Goal: Information Seeking & Learning: Learn about a topic

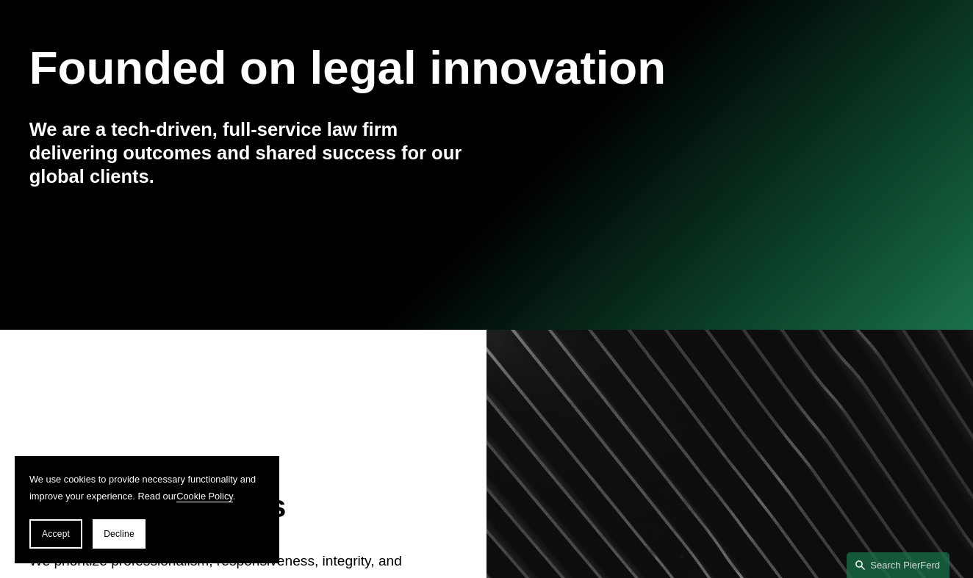
scroll to position [231, 0]
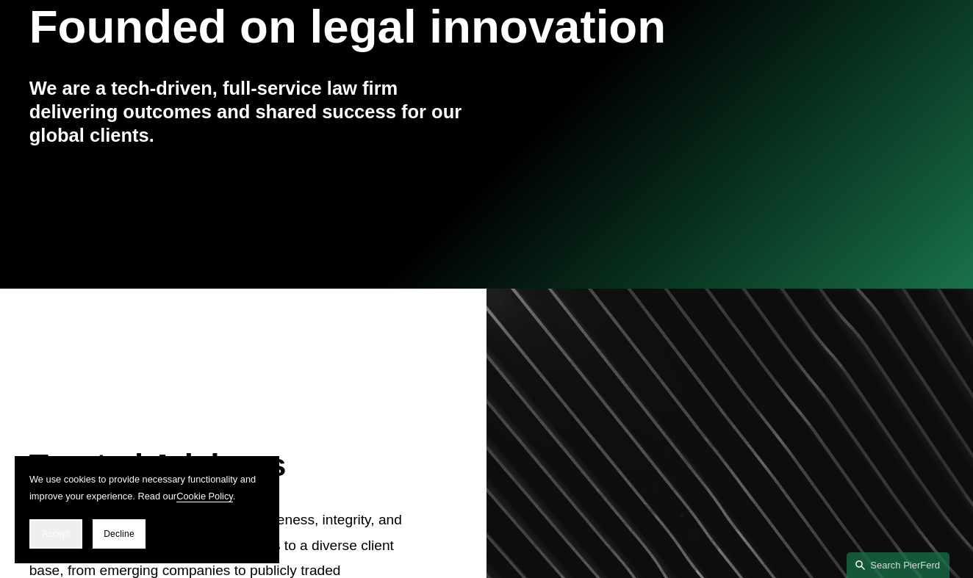
click at [49, 541] on button "Accept" at bounding box center [55, 533] width 53 height 29
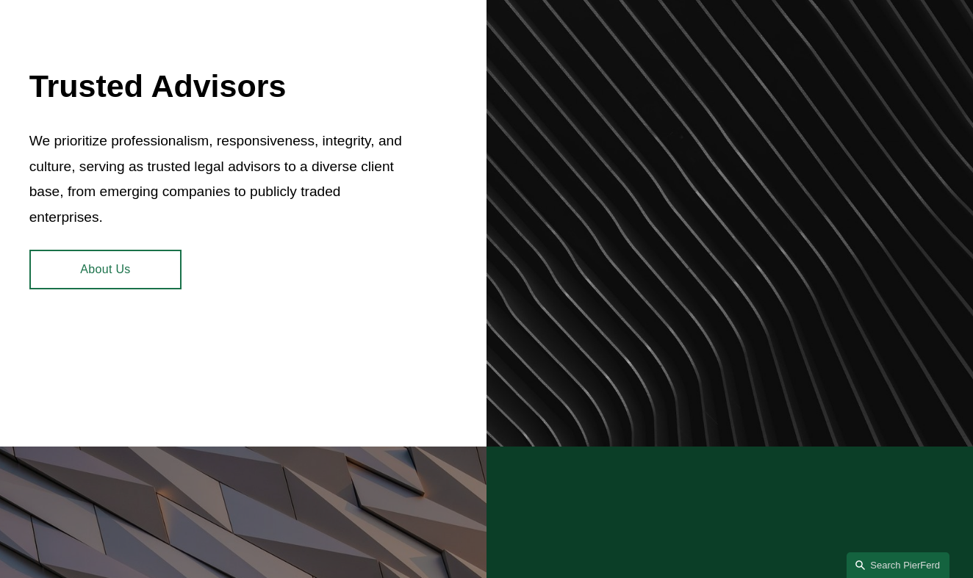
scroll to position [612, 0]
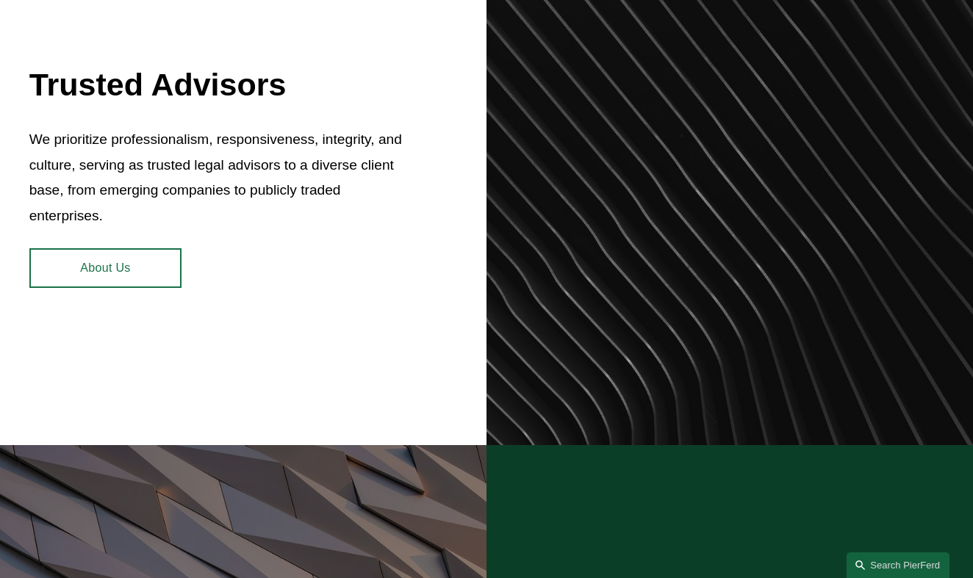
click at [134, 274] on link "About Us" at bounding box center [105, 268] width 152 height 40
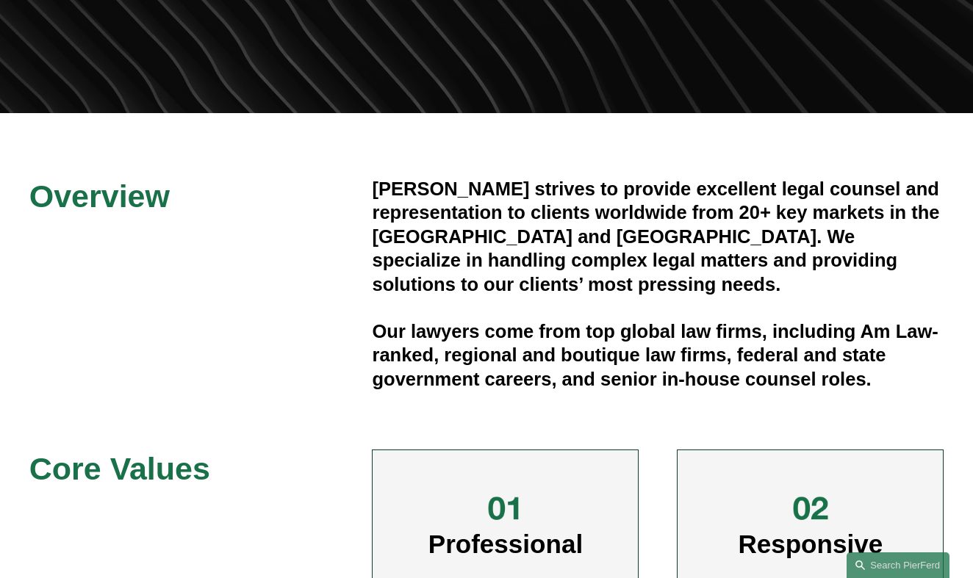
scroll to position [275, 0]
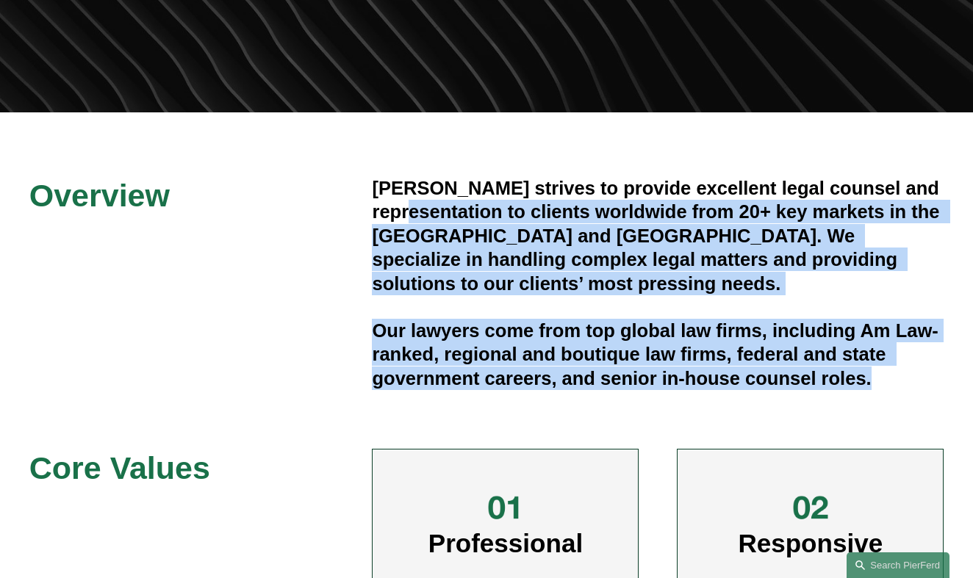
drag, startPoint x: 339, startPoint y: 214, endPoint x: 849, endPoint y: 372, distance: 533.7
click at [849, 372] on div "Overview Pierson Ferdinand strives to provide excellent legal counsel and repre…" at bounding box center [486, 489] width 973 height 627
click at [848, 372] on div "Pierson Ferdinand strives to provide excellent legal counsel and representation…" at bounding box center [657, 283] width 571 height 214
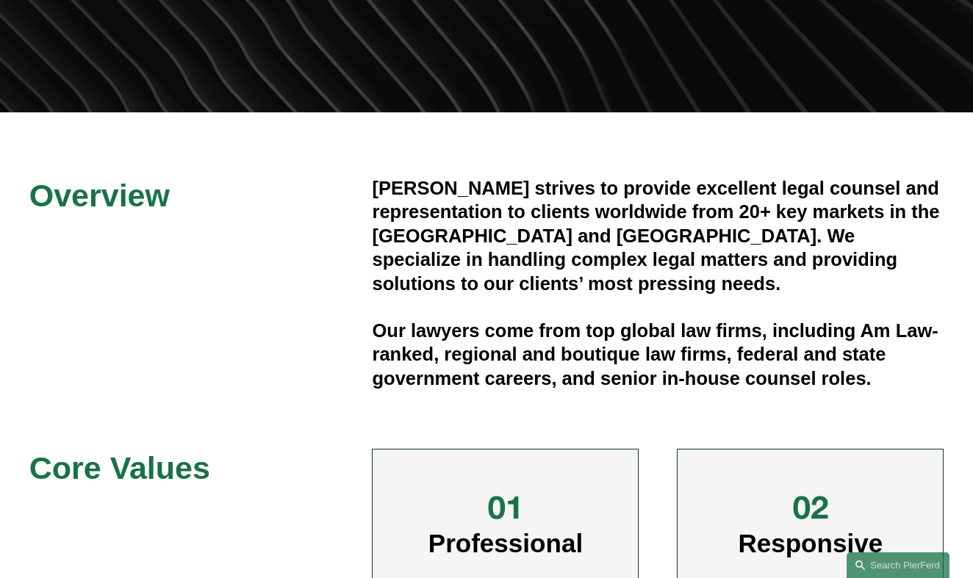
click at [848, 372] on div "Pierson Ferdinand strives to provide excellent legal counsel and representation…" at bounding box center [657, 283] width 571 height 214
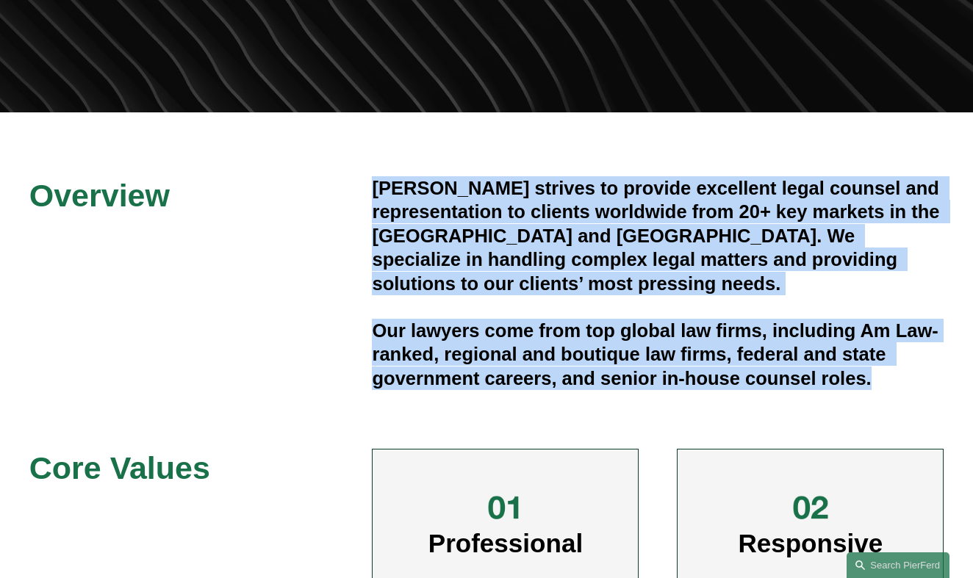
drag, startPoint x: 871, startPoint y: 356, endPoint x: 339, endPoint y: 172, distance: 562.6
click at [340, 173] on div "Overview Pierson Ferdinand strives to provide excellent legal counsel and repre…" at bounding box center [486, 489] width 973 height 755
click at [495, 237] on h4 "Pierson Ferdinand strives to provide excellent legal counsel and representation…" at bounding box center [657, 235] width 571 height 119
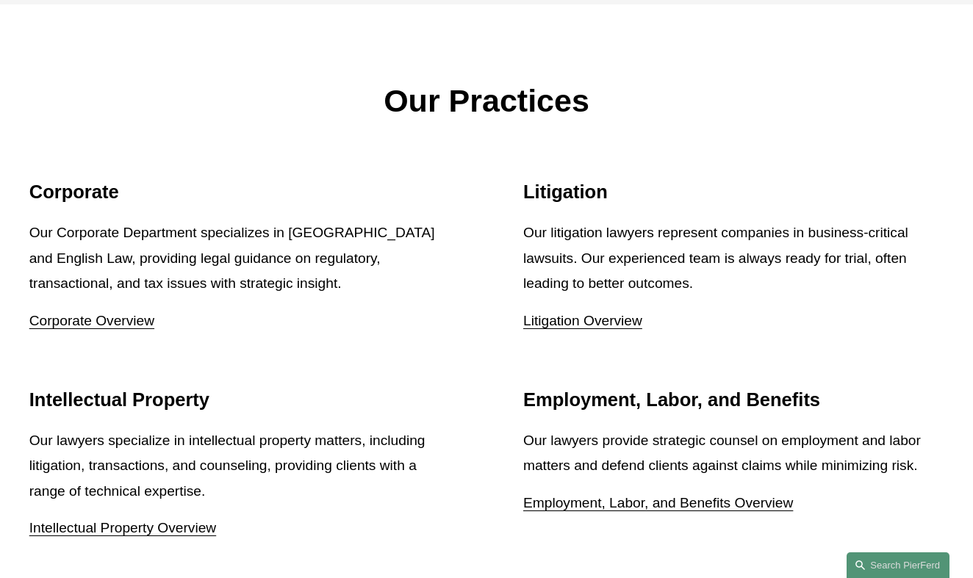
scroll to position [1635, 0]
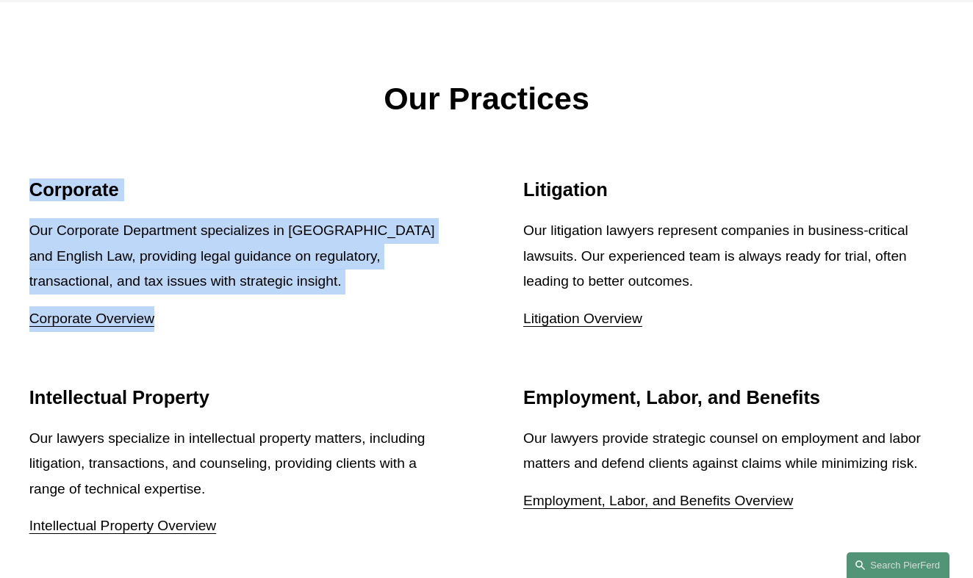
drag, startPoint x: 333, startPoint y: 328, endPoint x: 231, endPoint y: 151, distance: 204.4
click at [231, 151] on div "Our Practices Corporate Our Corporate Department specializes in US and English …" at bounding box center [486, 309] width 973 height 615
click at [250, 227] on p "Our Corporate Department specializes in US and English Law, providing legal gui…" at bounding box center [239, 256] width 420 height 76
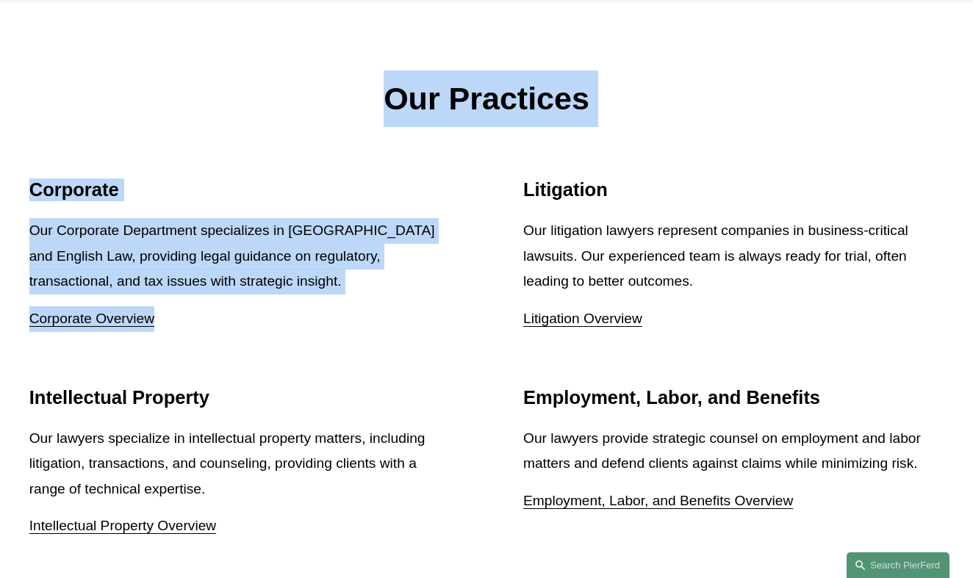
drag, startPoint x: 287, startPoint y: 328, endPoint x: 293, endPoint y: 110, distance: 218.2
click at [293, 110] on div "Our Practices Corporate Our Corporate Department specializes in US and English …" at bounding box center [486, 309] width 973 height 615
click at [352, 107] on p "Our Practices" at bounding box center [486, 99] width 915 height 57
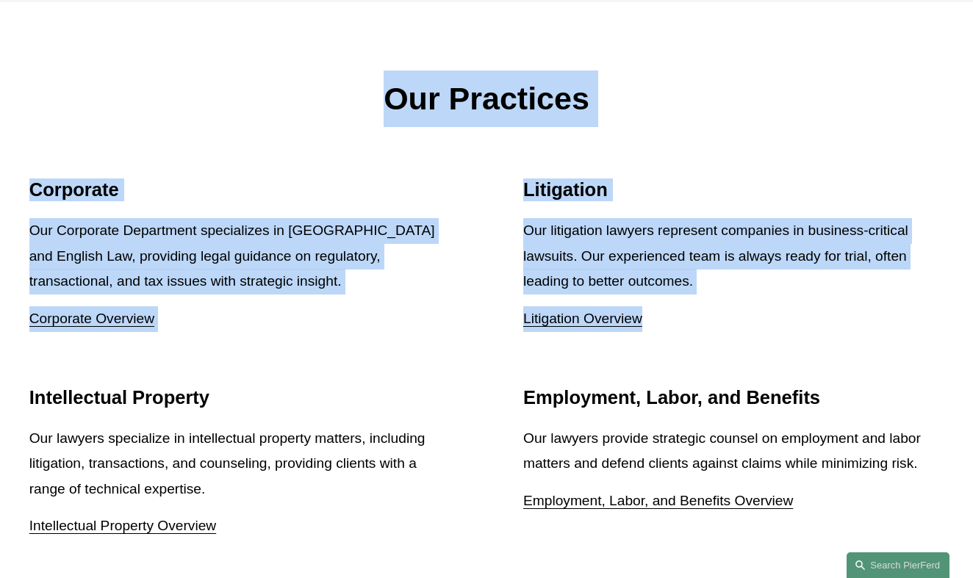
drag, startPoint x: 301, startPoint y: 100, endPoint x: 698, endPoint y: 365, distance: 477.1
click at [697, 365] on div "Our Practices Corporate Our Corporate Department specializes in US and English …" at bounding box center [486, 309] width 973 height 615
click at [743, 242] on p "Our litigation lawyers represent companies in business-critical lawsuits. Our e…" at bounding box center [733, 256] width 420 height 76
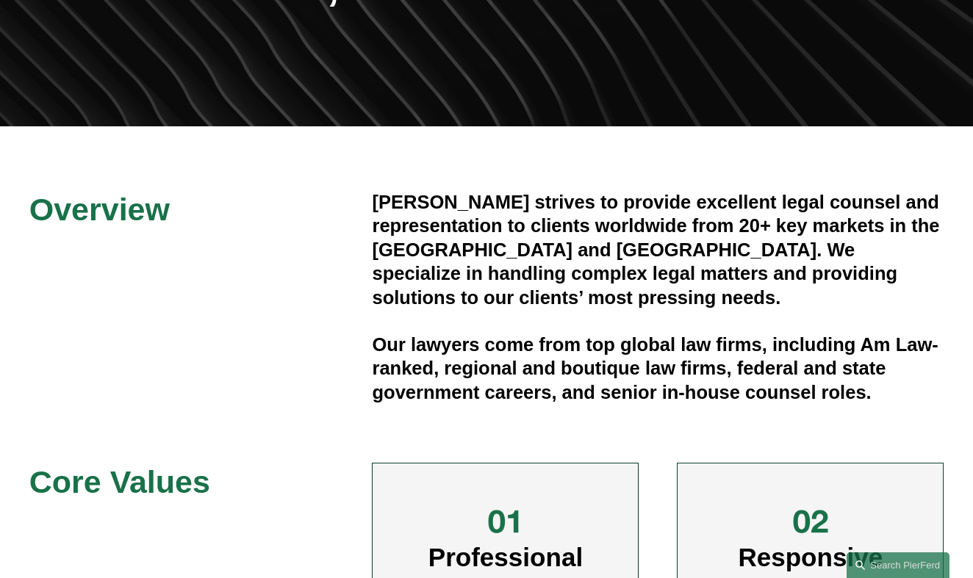
scroll to position [0, 0]
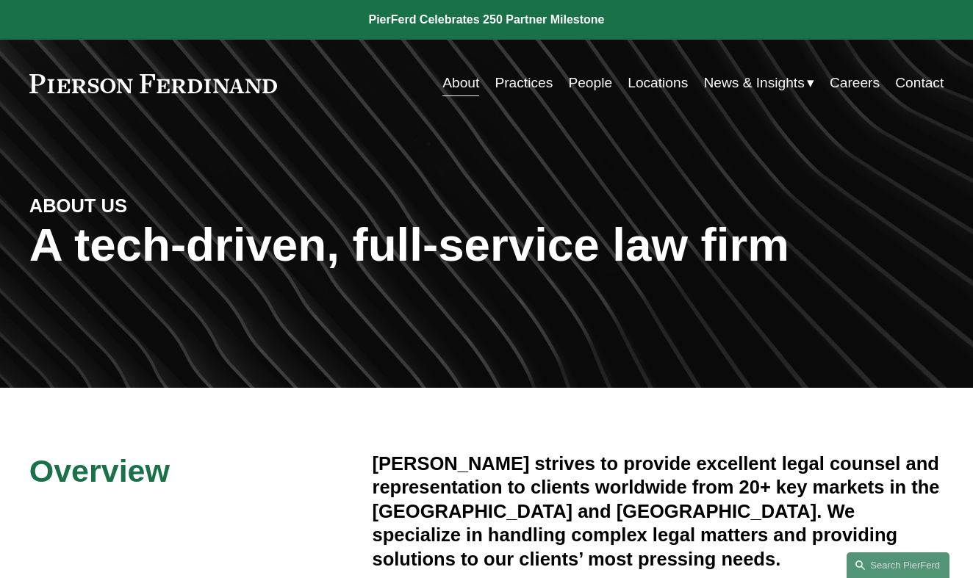
click at [588, 79] on link "People" at bounding box center [590, 83] width 44 height 28
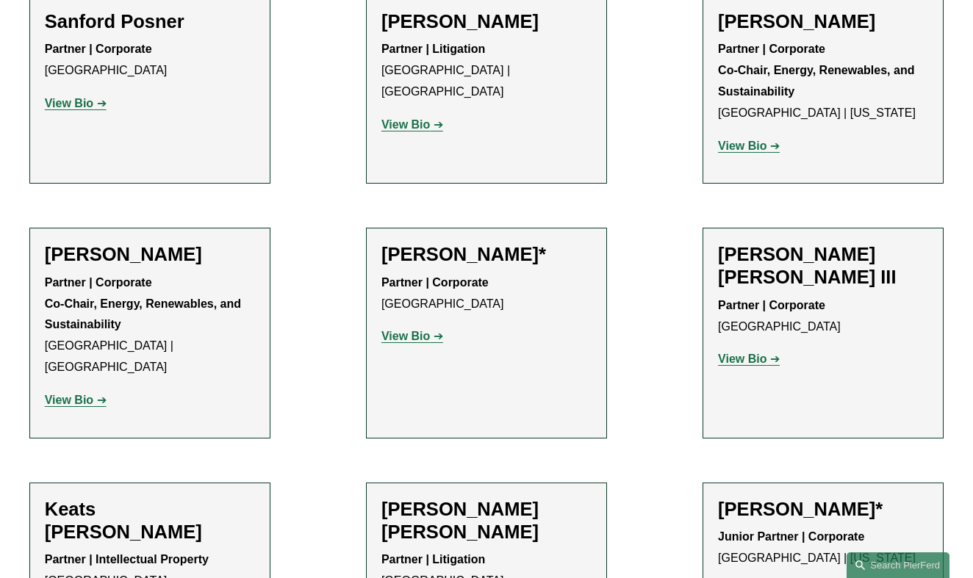
scroll to position [13459, 0]
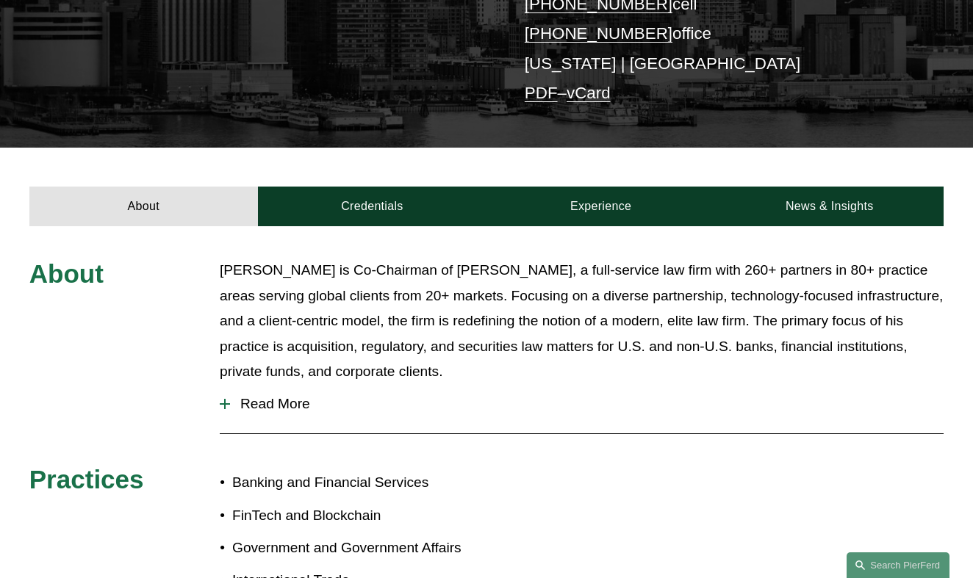
scroll to position [375, 0]
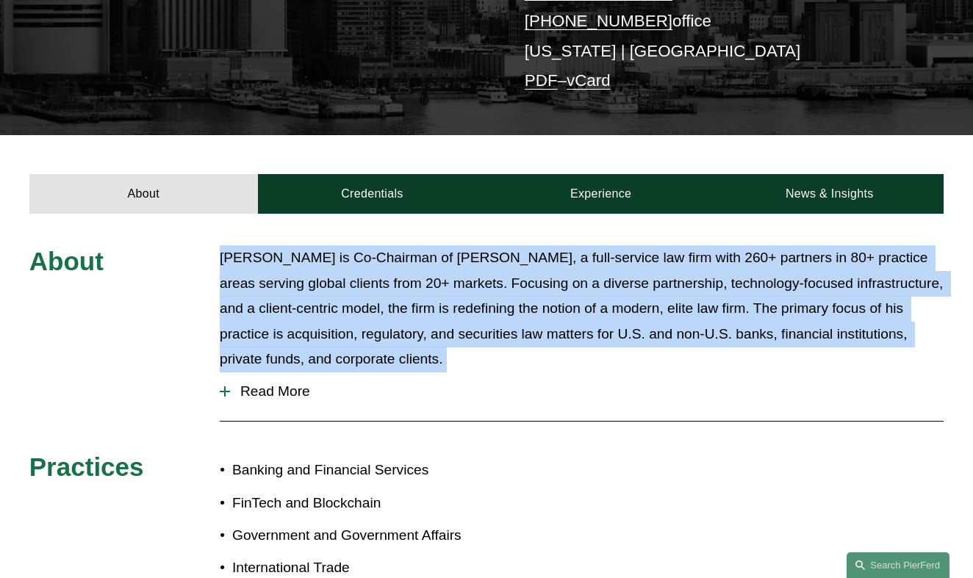
drag, startPoint x: 218, startPoint y: 220, endPoint x: 549, endPoint y: 349, distance: 354.7
click at [549, 349] on div "About Michael Pierson is Co-Chairman of Pierson Ferdinand, a full-service law f…" at bounding box center [486, 510] width 973 height 530
click at [549, 372] on button "Read More" at bounding box center [582, 391] width 724 height 38
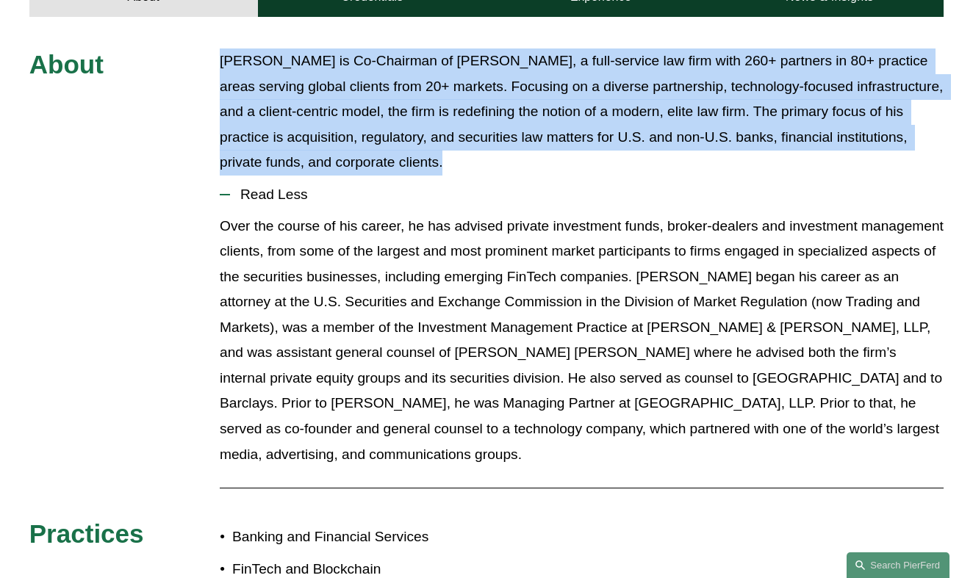
scroll to position [615, 0]
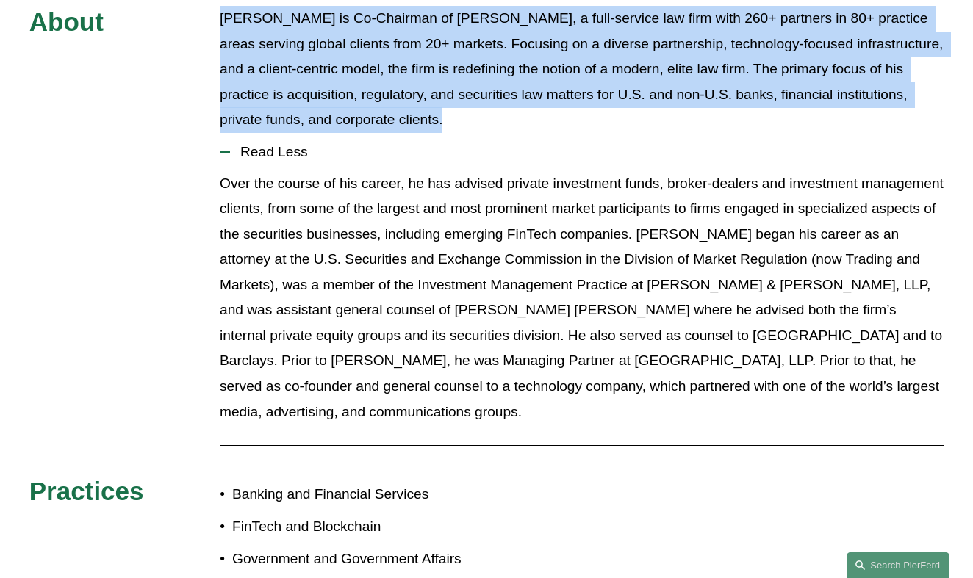
click at [591, 359] on p "Over the course of his career, he has advised private investment funds, broker-…" at bounding box center [582, 297] width 724 height 253
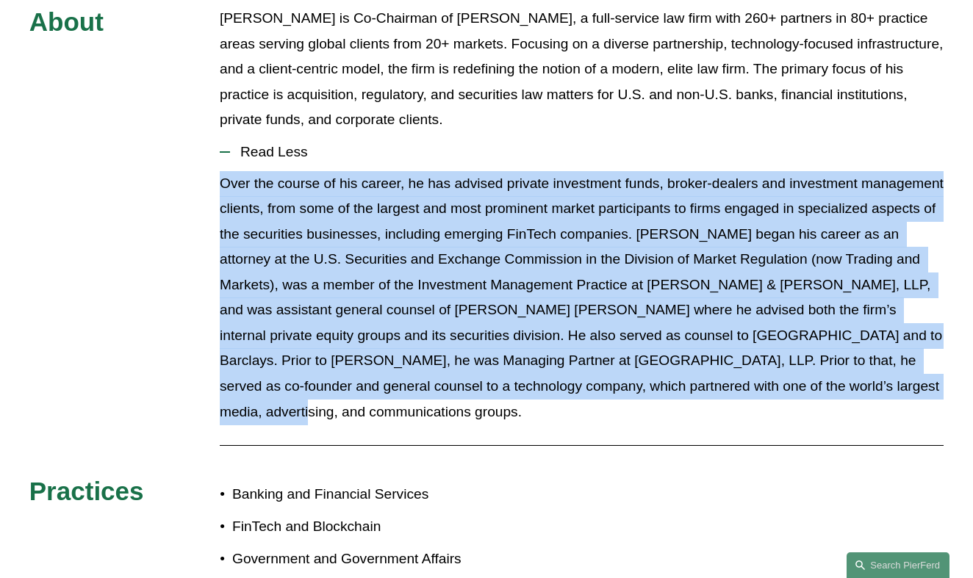
drag, startPoint x: 912, startPoint y: 360, endPoint x: 749, endPoint y: 112, distance: 296.4
click at [748, 133] on li "Read Less" at bounding box center [582, 284] width 724 height 303
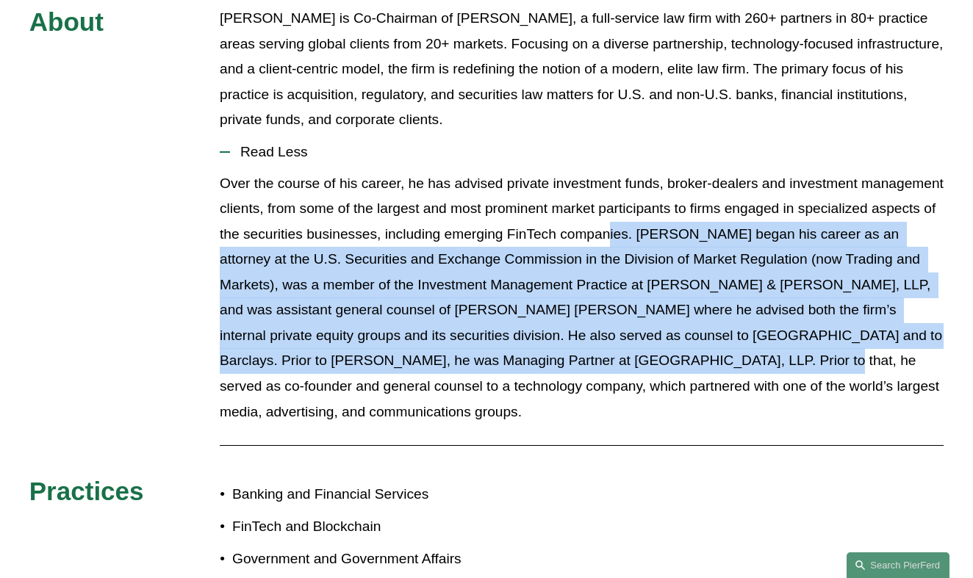
drag, startPoint x: 754, startPoint y: 197, endPoint x: 762, endPoint y: 351, distance: 154.5
click at [760, 350] on p "Over the course of his career, he has advised private investment funds, broker-…" at bounding box center [582, 297] width 724 height 253
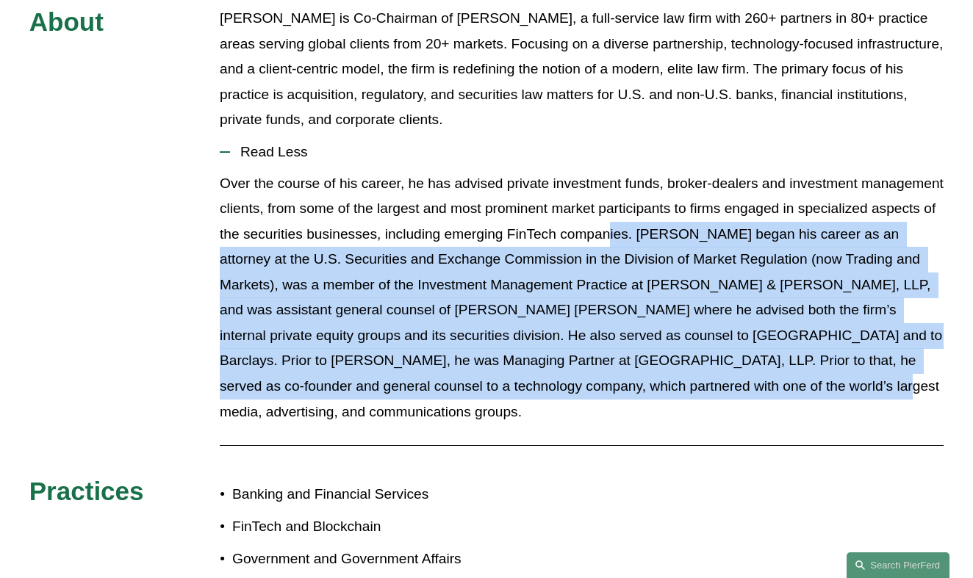
click at [762, 351] on p "Over the course of his career, he has advised private investment funds, broker-…" at bounding box center [582, 297] width 724 height 253
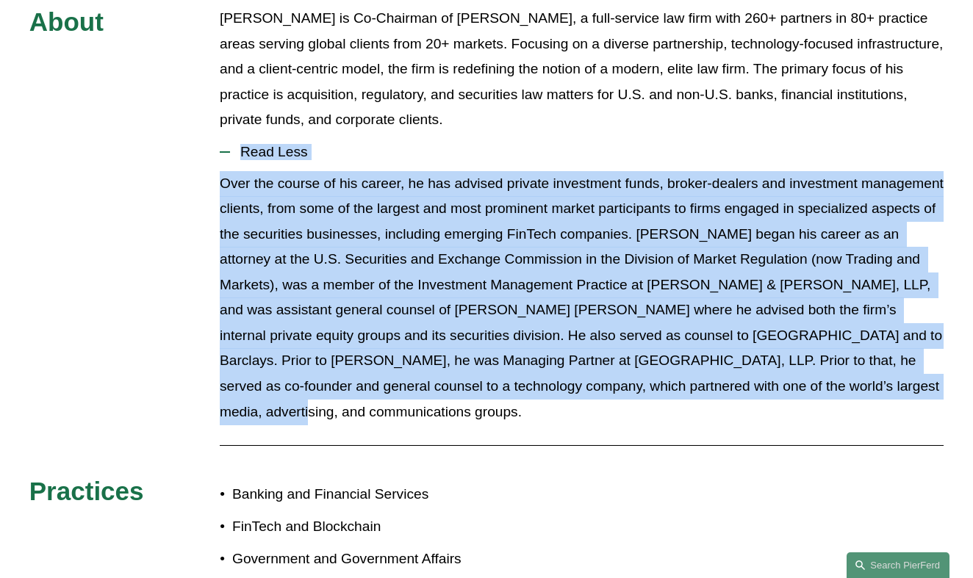
drag, startPoint x: 930, startPoint y: 355, endPoint x: 738, endPoint y: 97, distance: 321.3
click at [737, 97] on div "About Michael Pierson is Co-Chairman of Pierson Ferdinand, a full-service law f…" at bounding box center [486, 402] width 973 height 793
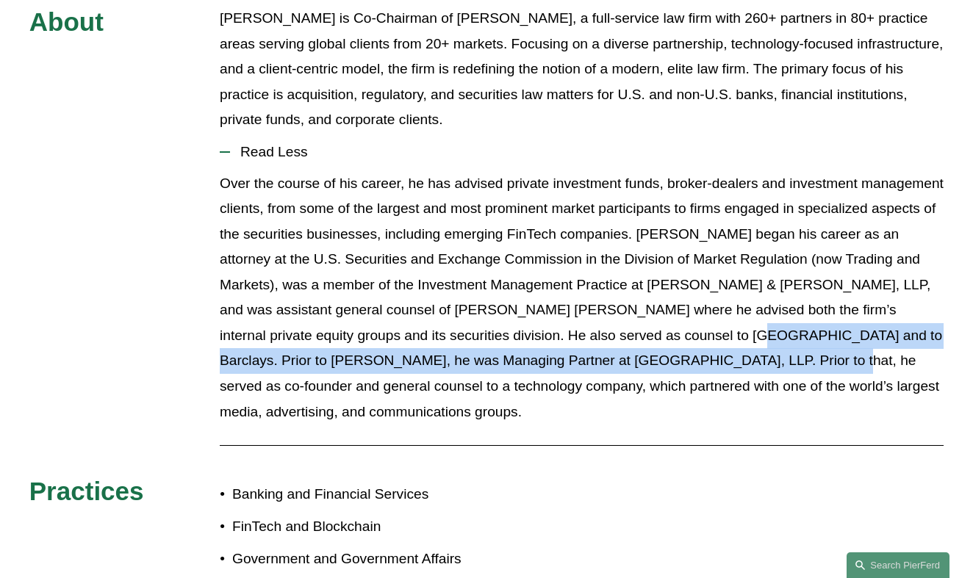
drag, startPoint x: 697, startPoint y: 313, endPoint x: 736, endPoint y: 331, distance: 42.7
click at [736, 331] on p "Over the course of his career, he has advised private investment funds, broker-…" at bounding box center [582, 297] width 724 height 253
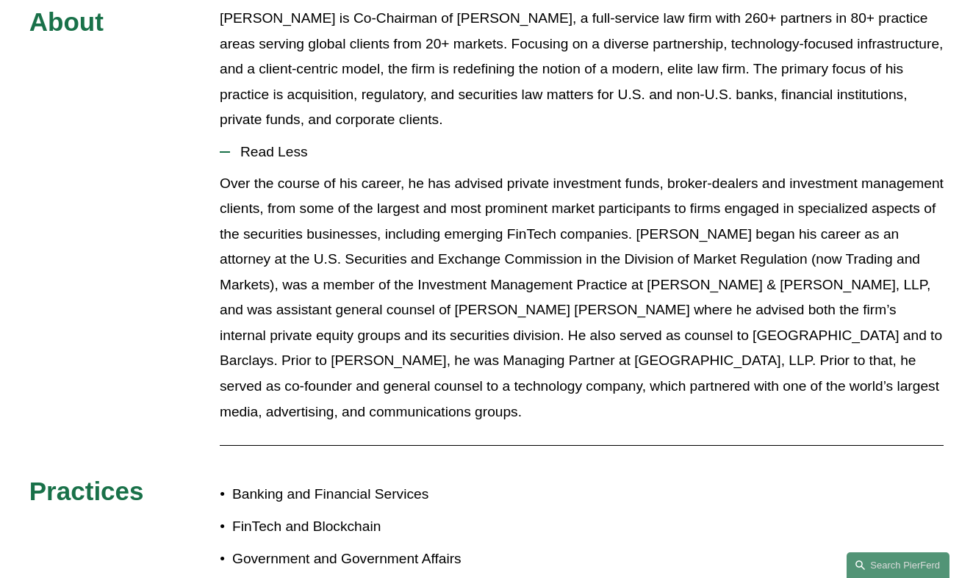
drag, startPoint x: 912, startPoint y: 361, endPoint x: 729, endPoint y: 101, distance: 318.5
click at [729, 101] on div "About Michael Pierson is Co-Chairman of Pierson Ferdinand, a full-service law f…" at bounding box center [486, 402] width 973 height 793
click at [745, 194] on p "Over the course of his career, he has advised private investment funds, broker-…" at bounding box center [582, 297] width 724 height 253
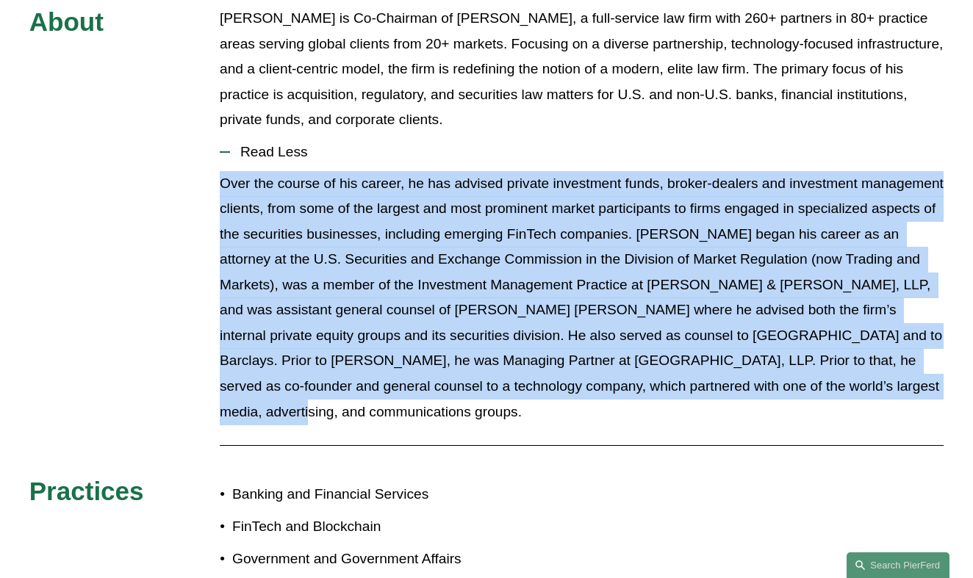
drag, startPoint x: 893, startPoint y: 364, endPoint x: 720, endPoint y: 104, distance: 312.5
click at [719, 133] on li "Read Less" at bounding box center [582, 284] width 724 height 303
click at [760, 243] on p "Over the course of his career, he has advised private investment funds, broker-…" at bounding box center [582, 297] width 724 height 253
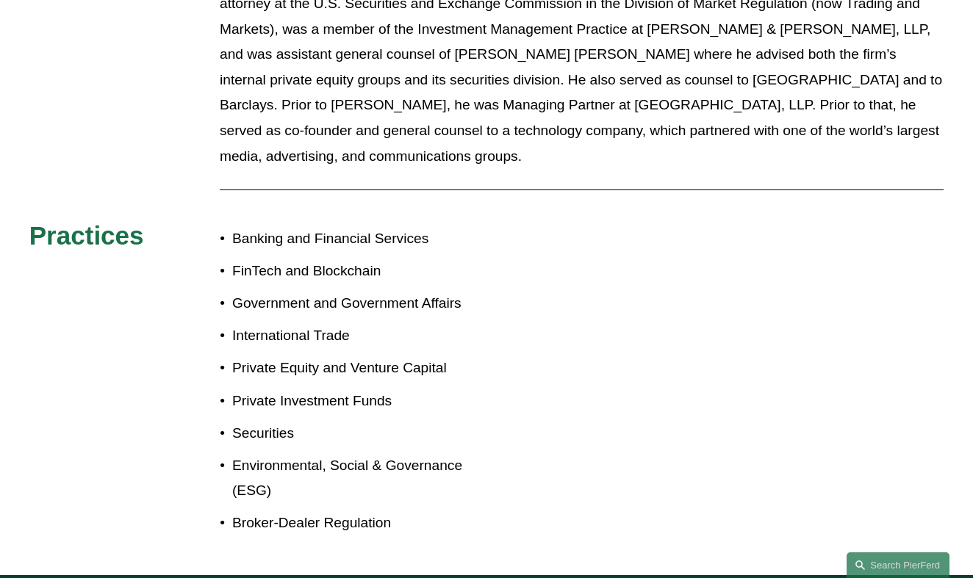
scroll to position [881, 0]
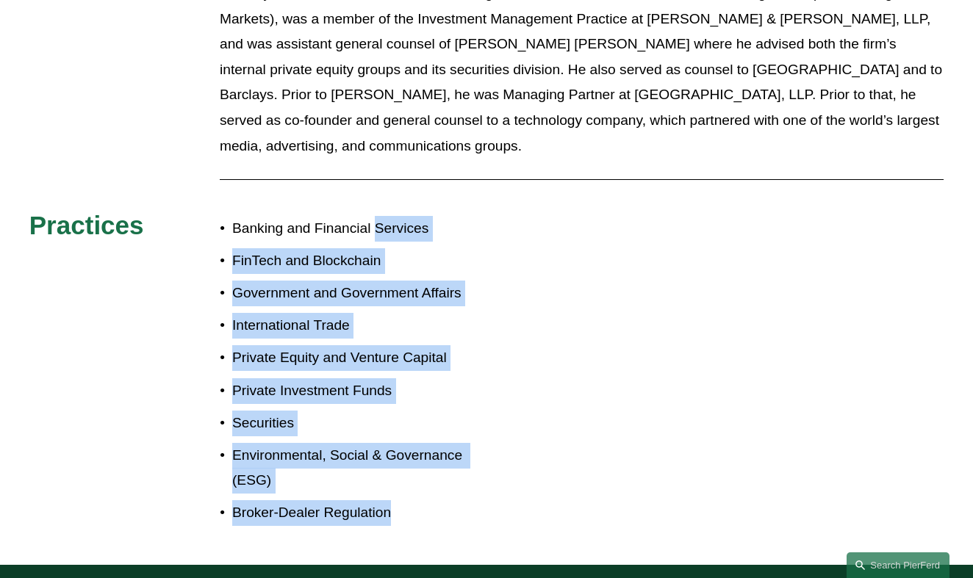
drag, startPoint x: 397, startPoint y: 469, endPoint x: 383, endPoint y: 156, distance: 312.5
click at [383, 209] on div "Banking and Financial Services FinTech and Blockchain Government and Government…" at bounding box center [353, 371] width 267 height 324
click at [438, 281] on p "Government and Government Affairs" at bounding box center [359, 294] width 254 height 26
drag, startPoint x: 254, startPoint y: 169, endPoint x: 444, endPoint y: 486, distance: 369.6
click at [443, 486] on div "About Michael Pierson is Co-Chairman of Pierson Ferdinand, a full-service law f…" at bounding box center [486, 136] width 973 height 857
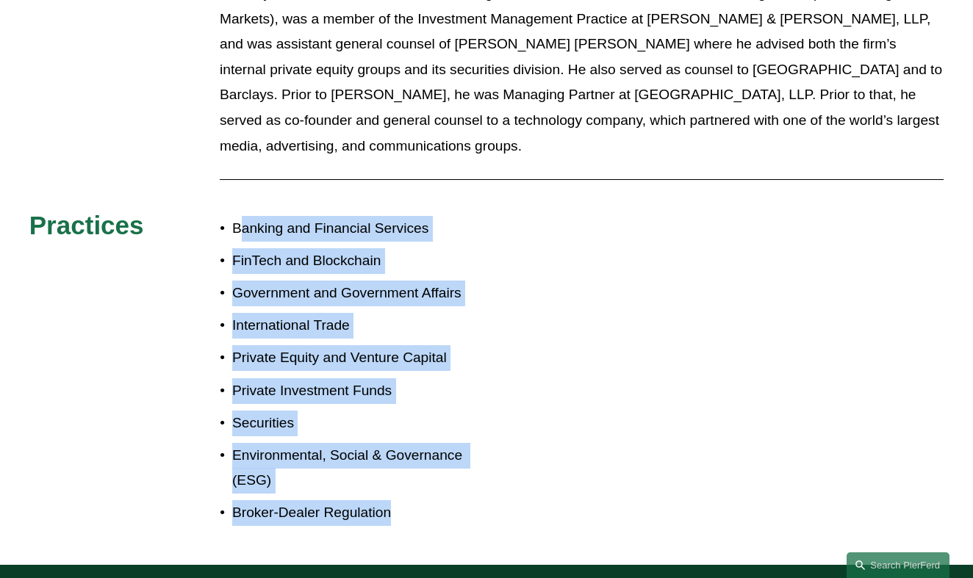
click at [444, 486] on div "About Michael Pierson is Co-Chairman of Pierson Ferdinand, a full-service law f…" at bounding box center [486, 136] width 973 height 857
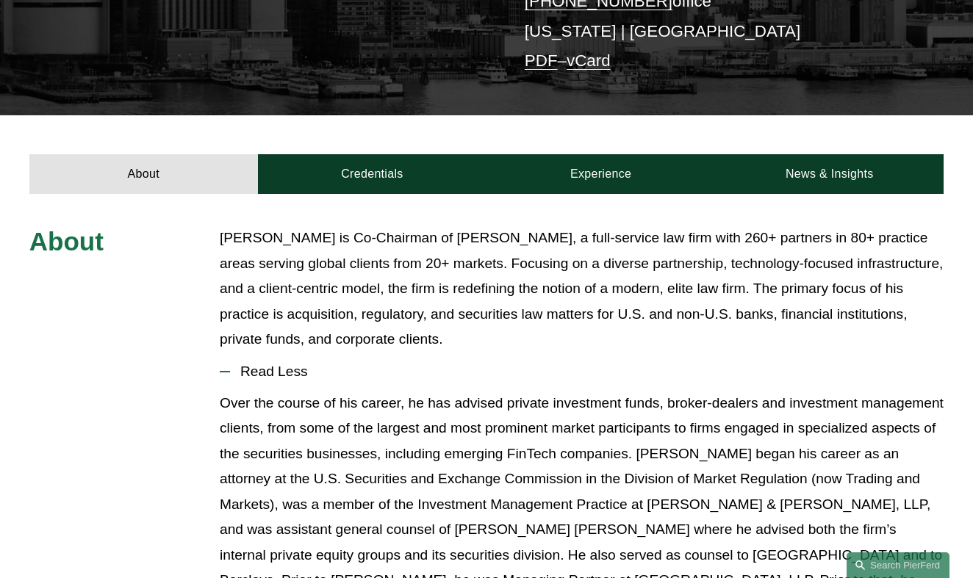
scroll to position [393, 0]
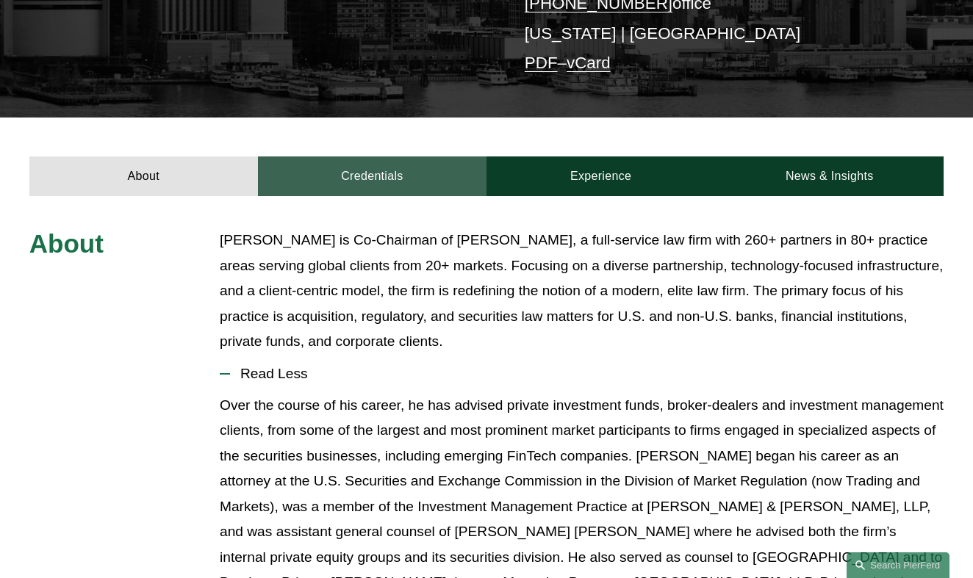
click at [367, 163] on link "Credentials" at bounding box center [372, 176] width 228 height 40
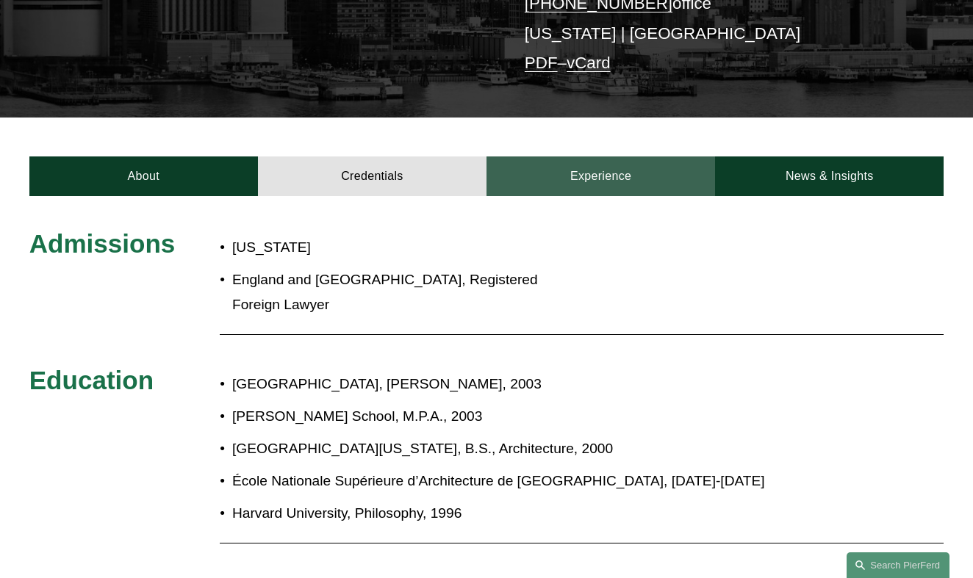
click at [602, 165] on link "Experience" at bounding box center [600, 176] width 228 height 40
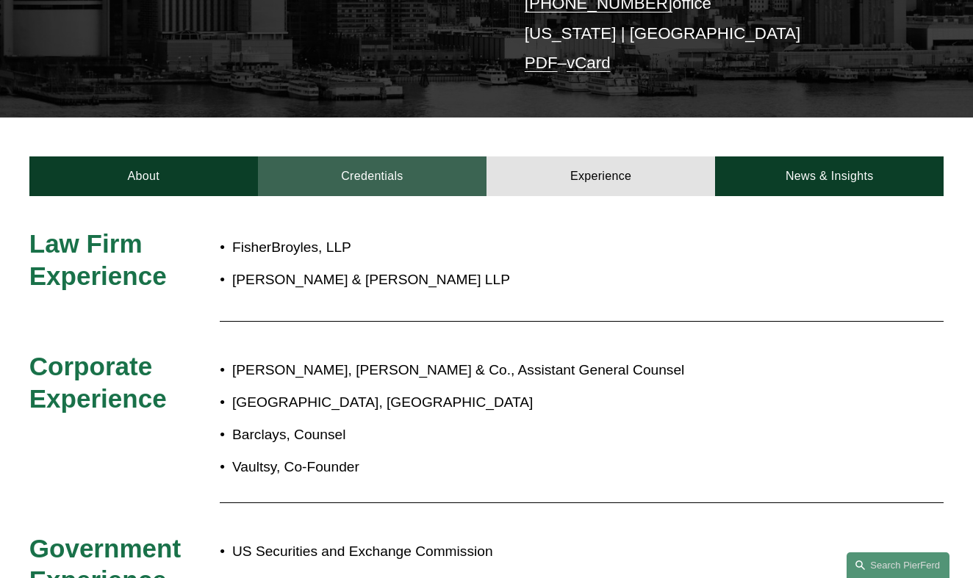
click at [375, 157] on link "Credentials" at bounding box center [372, 176] width 228 height 40
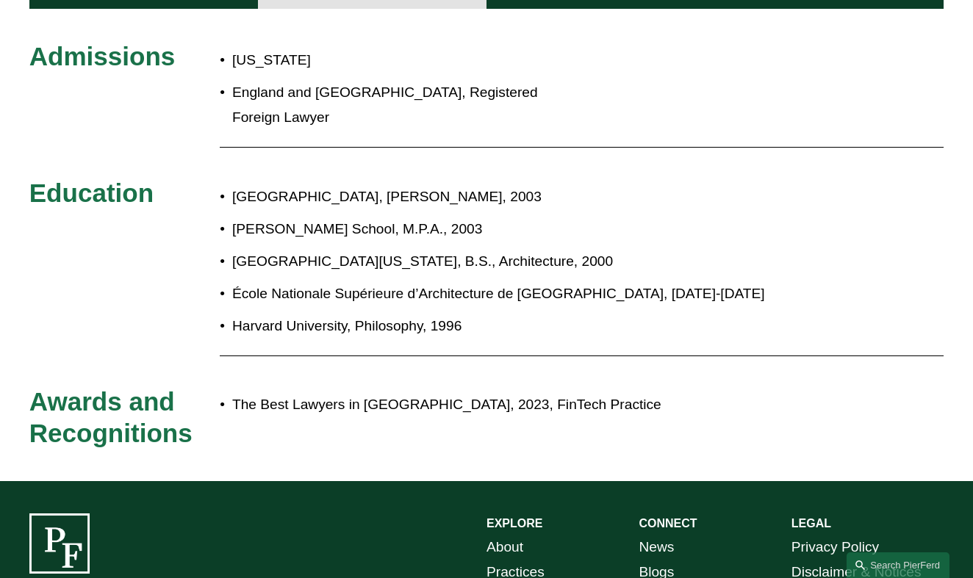
scroll to position [546, 0]
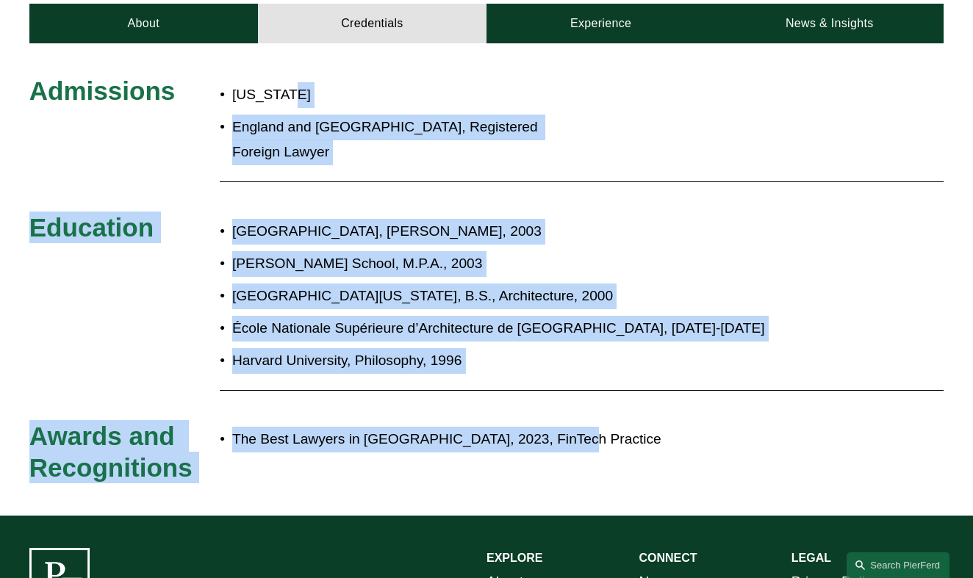
drag, startPoint x: 585, startPoint y: 430, endPoint x: 585, endPoint y: 45, distance: 384.9
click at [584, 75] on div "Admissions New York England and Wales, Registered Foreign Lawyer Education Syra…" at bounding box center [486, 279] width 973 height 408
click at [668, 162] on div "Admissions New York England and Wales, Registered Foreign Lawyer Education Syra…" at bounding box center [486, 279] width 973 height 408
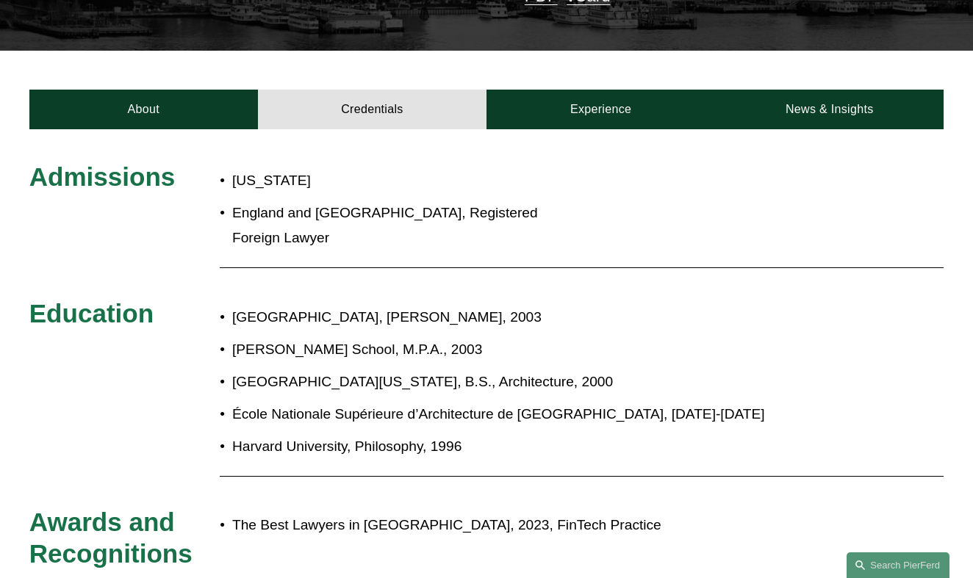
scroll to position [417, 0]
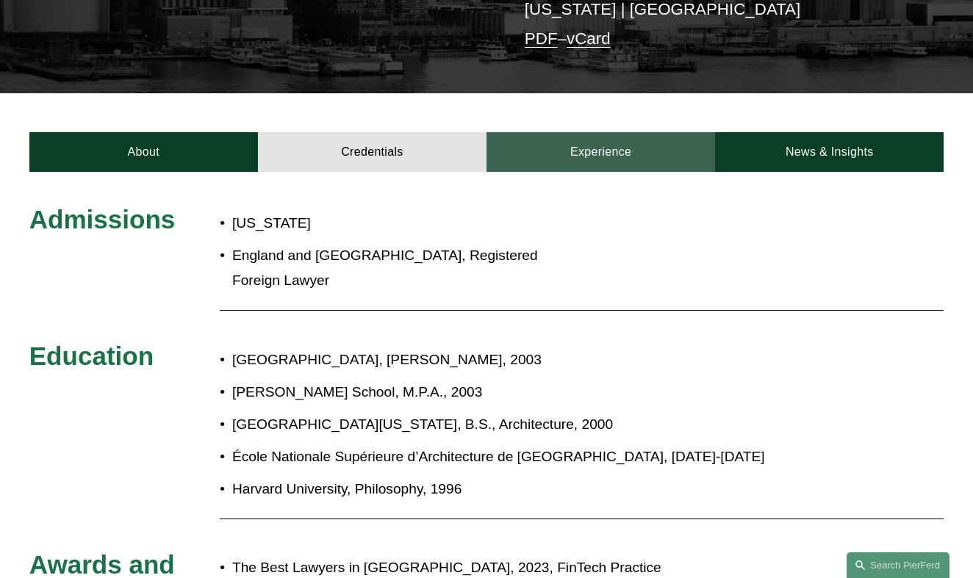
click at [624, 142] on link "Experience" at bounding box center [600, 152] width 228 height 40
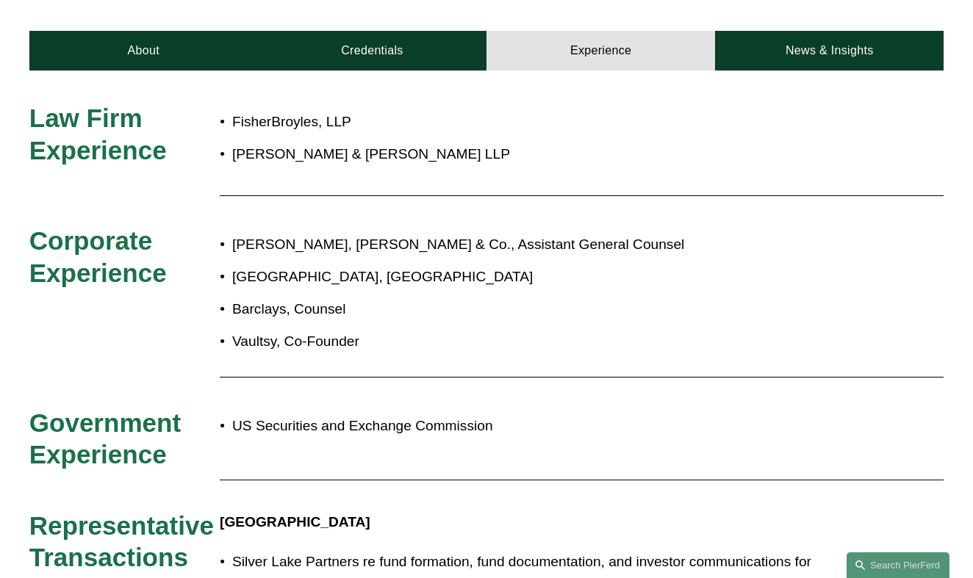
scroll to position [521, 0]
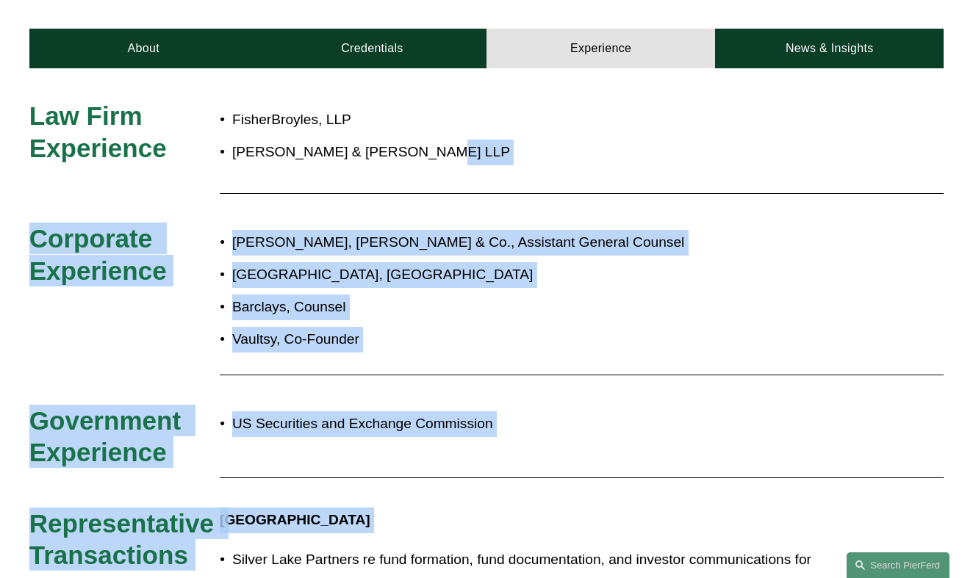
drag, startPoint x: 588, startPoint y: 512, endPoint x: 609, endPoint y: 76, distance: 436.8
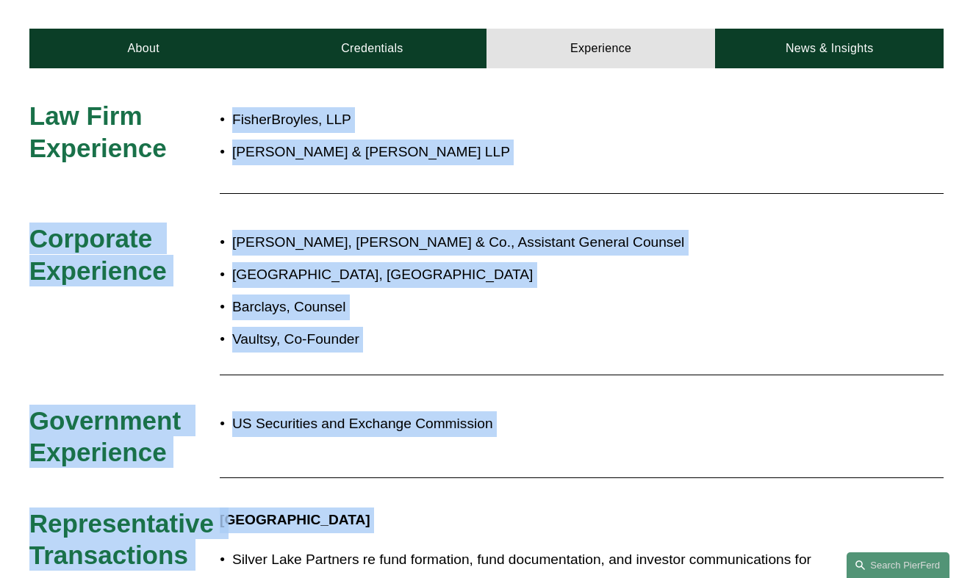
click at [638, 262] on p "Silver Lake, Counsel" at bounding box center [530, 275] width 597 height 26
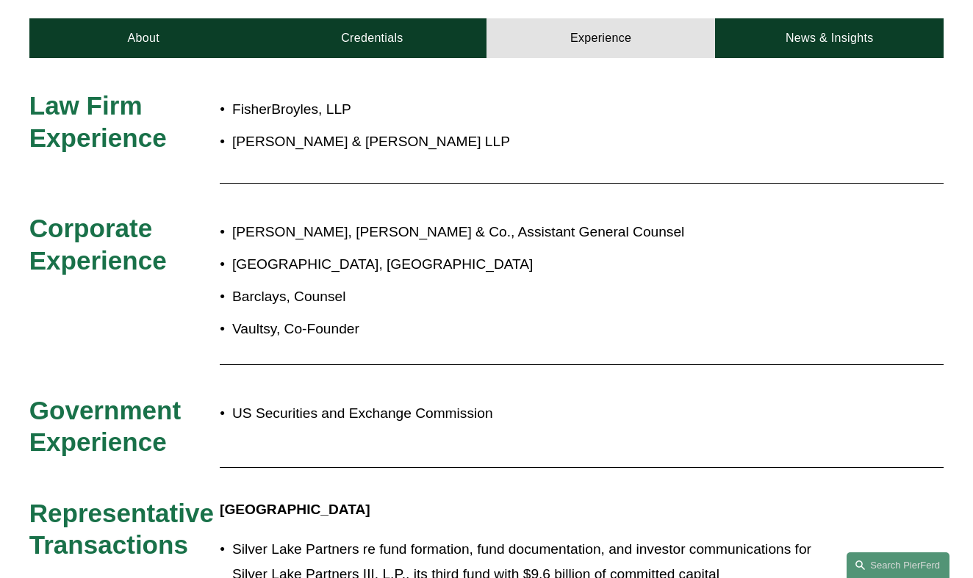
scroll to position [533, 0]
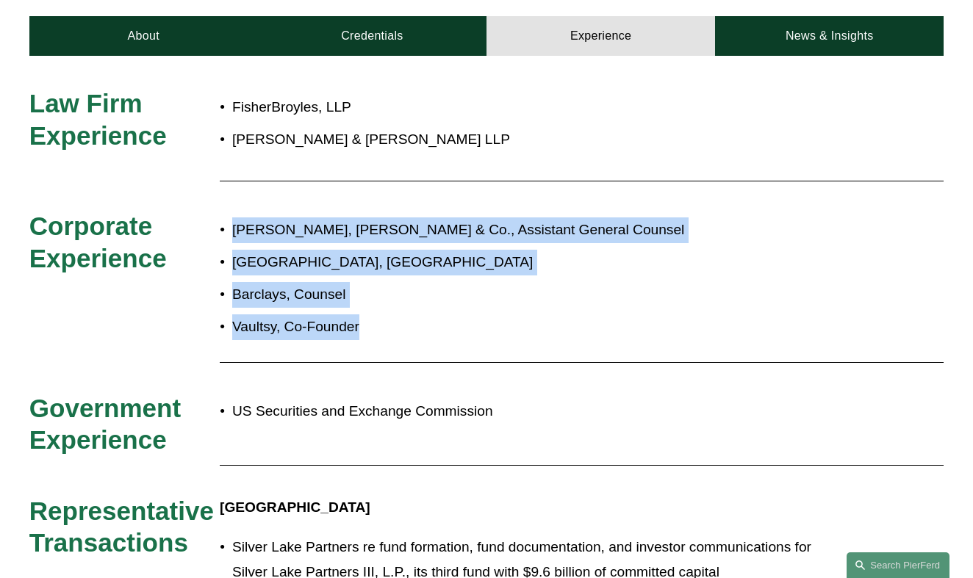
drag, startPoint x: 448, startPoint y: 306, endPoint x: 223, endPoint y: 198, distance: 249.0
click at [223, 217] on ul "Goldman, Sachs & Co., Assistant General Counsel Silver Lake, Counsel Barclays, …" at bounding box center [525, 278] width 610 height 123
drag, startPoint x: 218, startPoint y: 195, endPoint x: 433, endPoint y: 300, distance: 239.8
click at [433, 314] on p "Vaultsy, Co-Founder" at bounding box center [530, 327] width 597 height 26
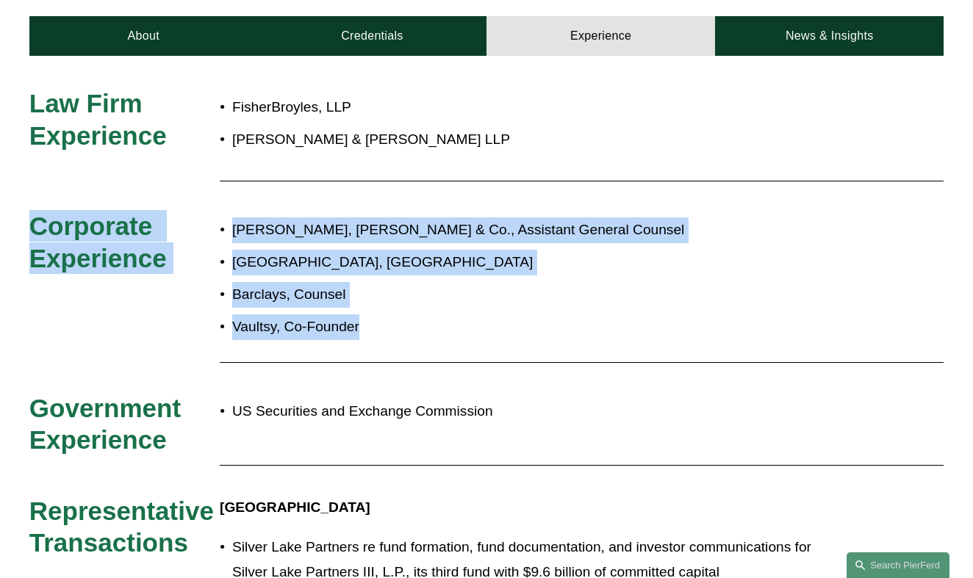
drag, startPoint x: 433, startPoint y: 300, endPoint x: 72, endPoint y: 175, distance: 382.6
click at [538, 282] on p "Barclays, Counsel" at bounding box center [530, 295] width 597 height 26
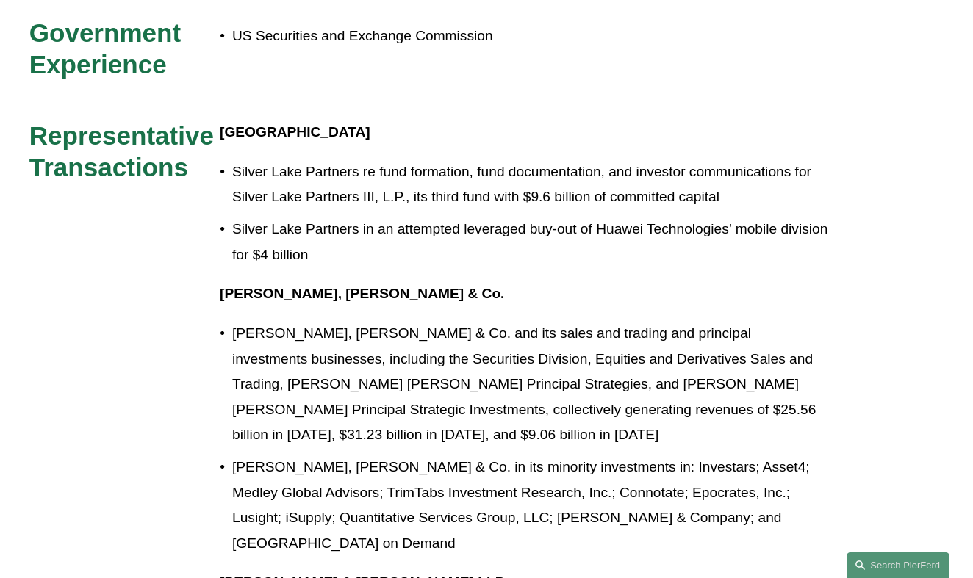
scroll to position [910, 0]
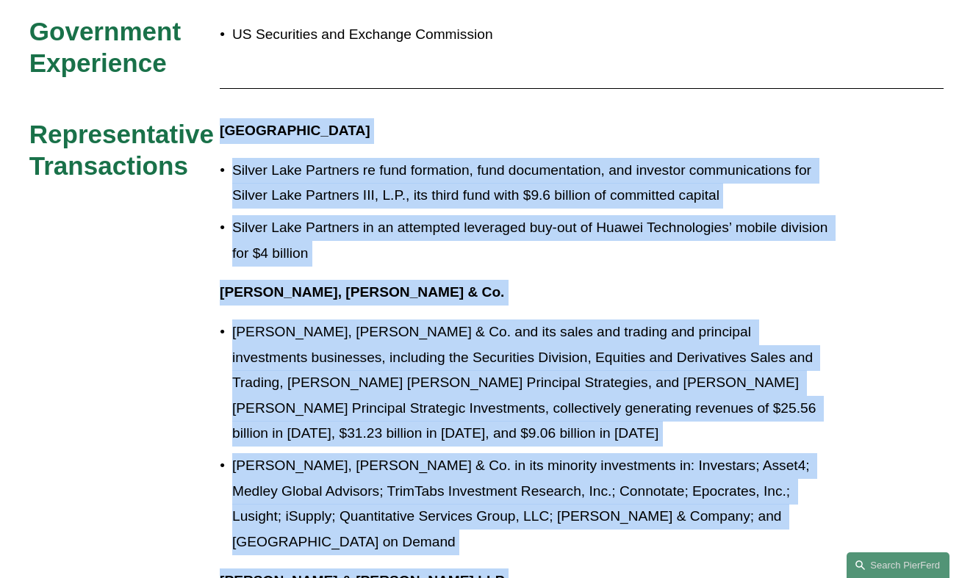
drag, startPoint x: 606, startPoint y: 527, endPoint x: 628, endPoint y: 70, distance: 458.2
click at [628, 71] on div "Law Firm Experience FisherBroyles, LLP Morgan, Lewis & Bockius LLP Corporate Ex…" at bounding box center [486, 459] width 973 height 1496
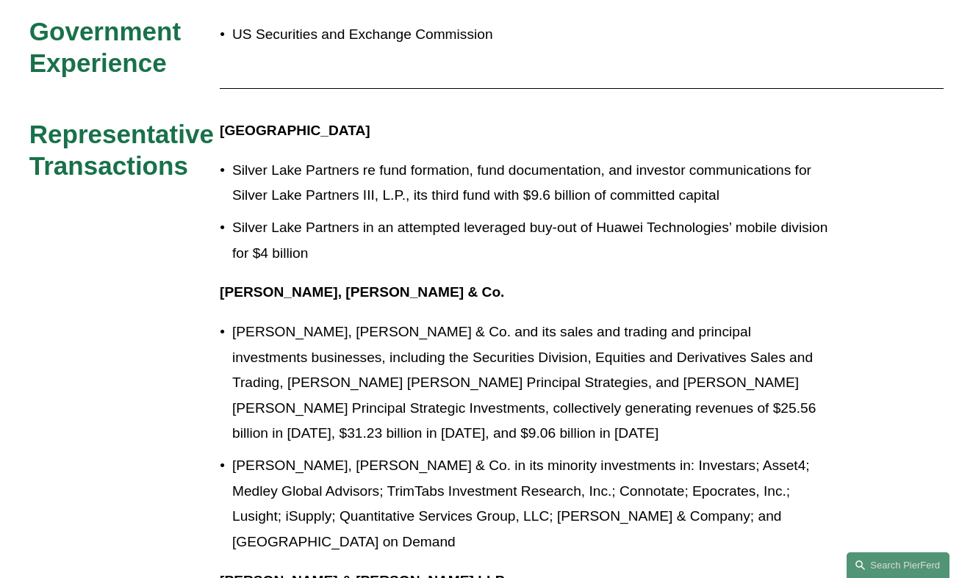
click at [655, 215] on p "Silver Lake Partners in an attempted leveraged buy-out of Huawei Technologies’ …" at bounding box center [530, 240] width 597 height 51
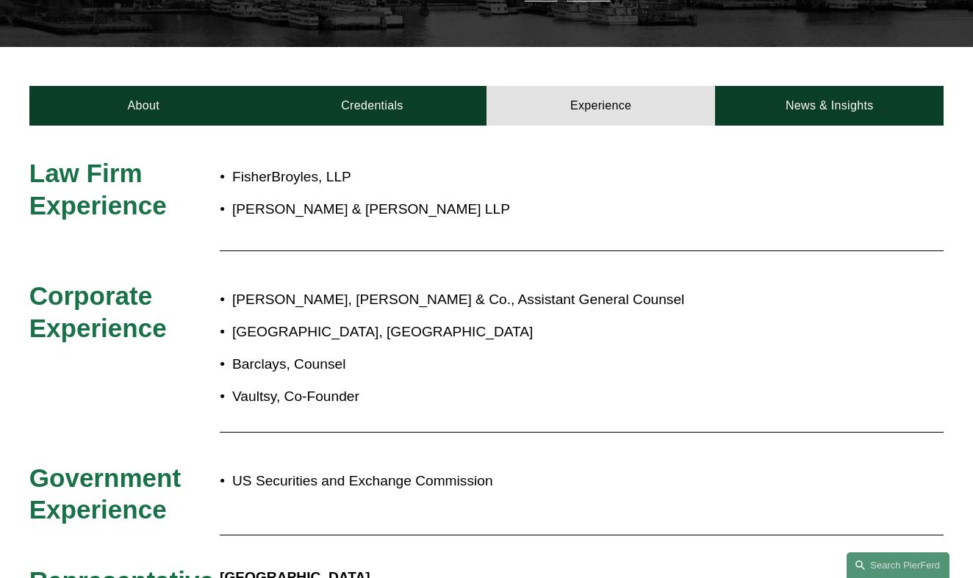
scroll to position [441, 0]
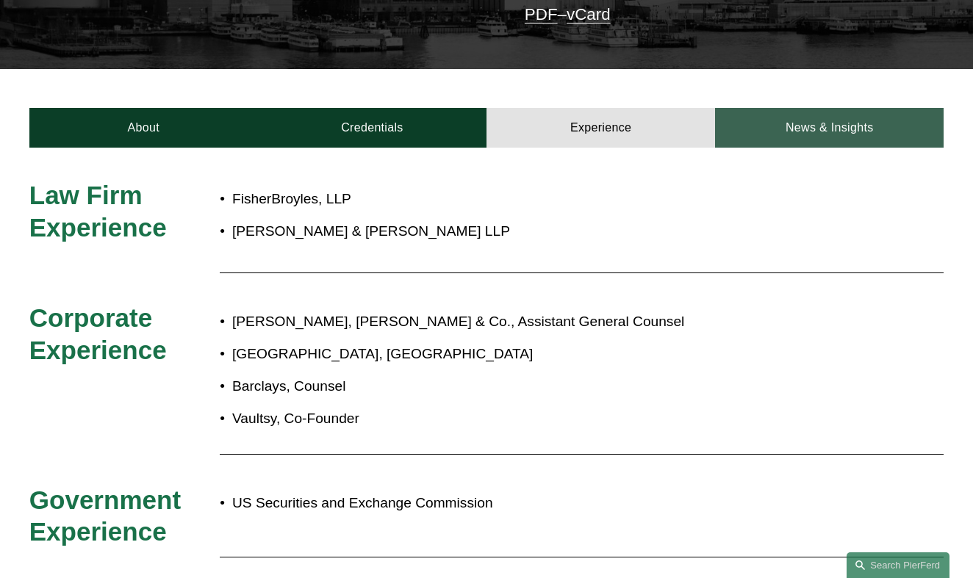
click at [804, 111] on link "News & Insights" at bounding box center [829, 128] width 228 height 40
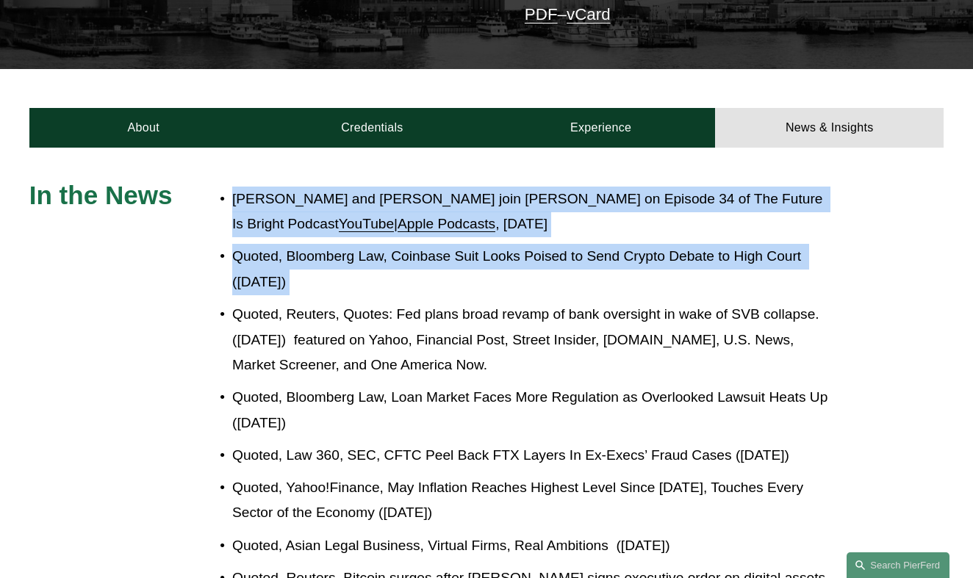
drag, startPoint x: 641, startPoint y: 272, endPoint x: 167, endPoint y: 143, distance: 490.2
click at [281, 187] on p "Michael Pierson and Joel Ferdinand join Chris Batz on Episode 34 of The Future …" at bounding box center [530, 212] width 597 height 51
drag, startPoint x: 216, startPoint y: 140, endPoint x: 596, endPoint y: 456, distance: 495.0
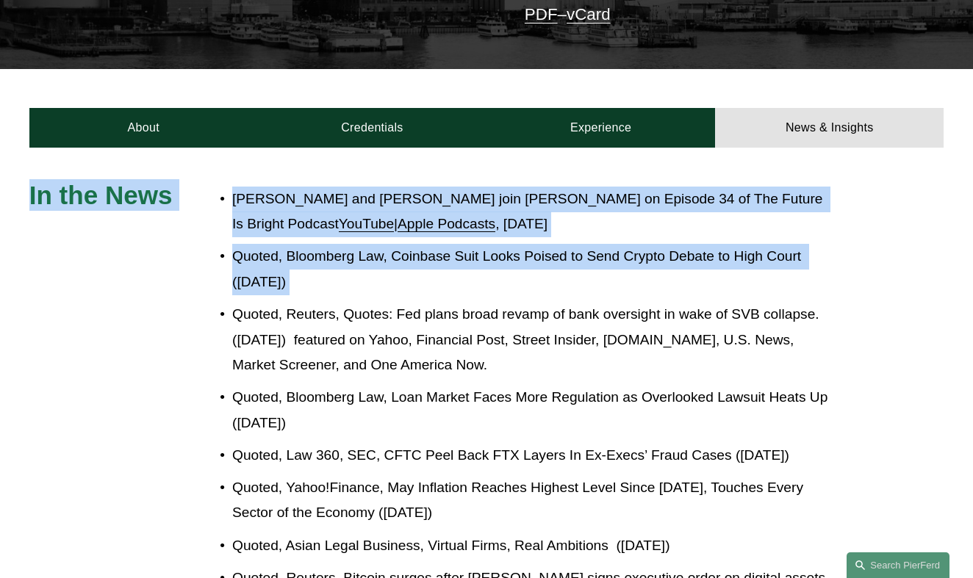
click at [591, 460] on p "Quoted, Law 360, SEC, CFTC Peel Back FTX Layers In Ex-Execs’ Fraud Cases (Decem…" at bounding box center [530, 456] width 597 height 26
